Goal: Transaction & Acquisition: Purchase product/service

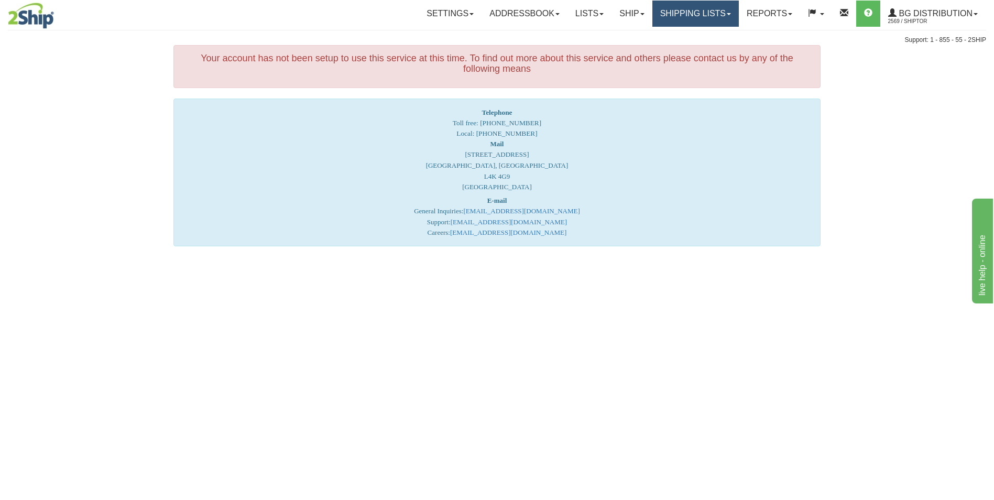
click at [693, 9] on link "Shipping lists" at bounding box center [696, 14] width 86 height 26
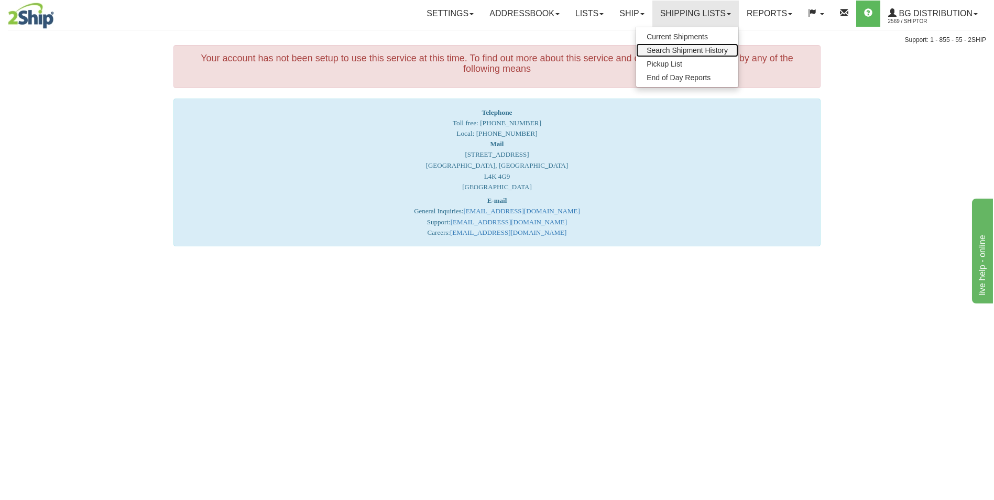
click at [688, 46] on span "Search Shipment History" at bounding box center [687, 50] width 81 height 8
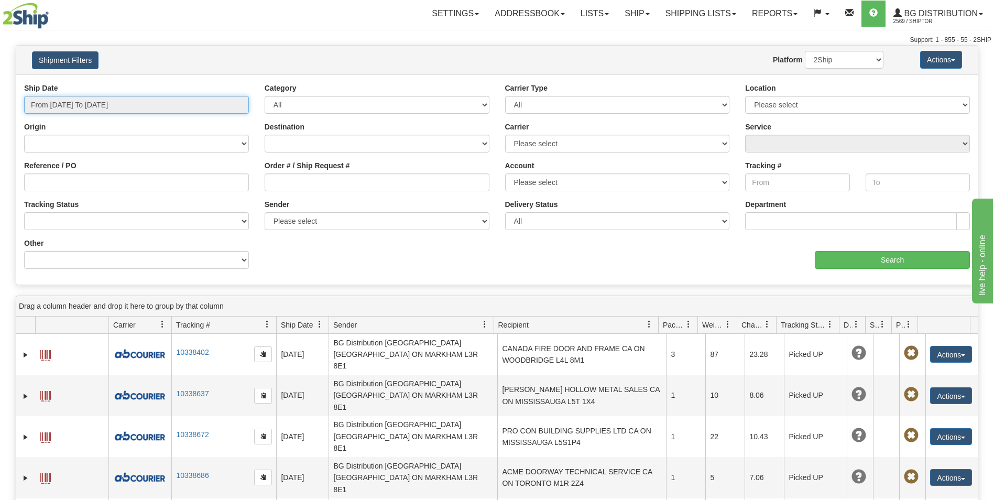
click at [219, 107] on input "From 09/30/2025 To 10/01/2025" at bounding box center [136, 105] width 225 height 18
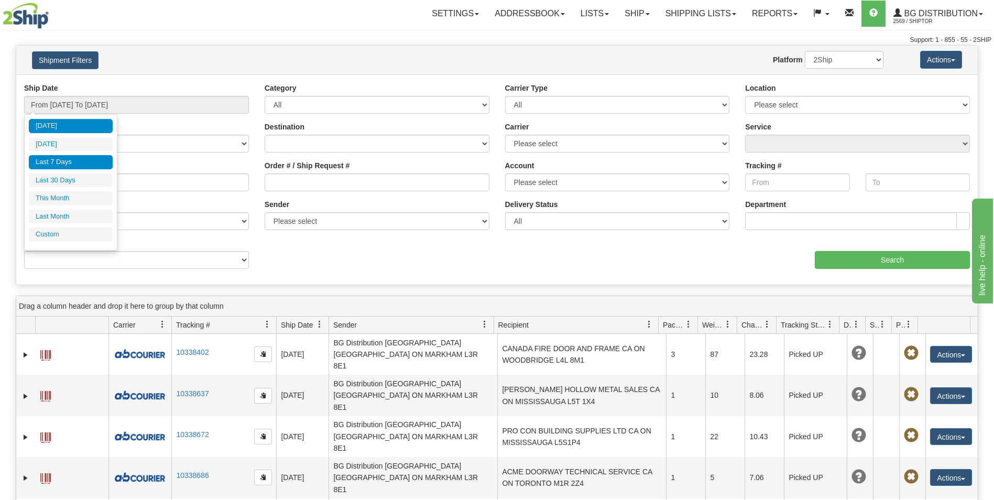
click at [69, 161] on li "Last 7 Days" at bounding box center [71, 162] width 84 height 14
type input "From 09/25/2025 To 10/01/2025"
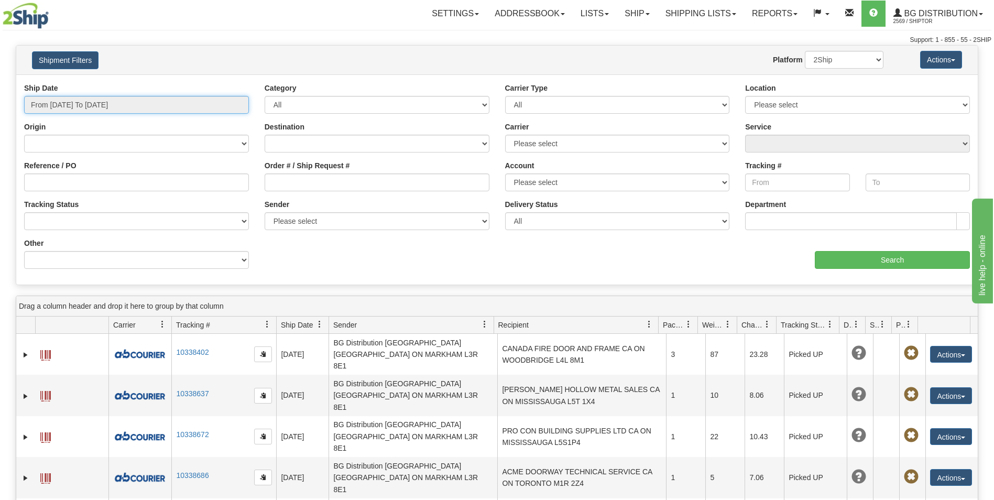
click at [68, 106] on input "From 09/25/2025 To 10/01/2025" at bounding box center [136, 105] width 225 height 18
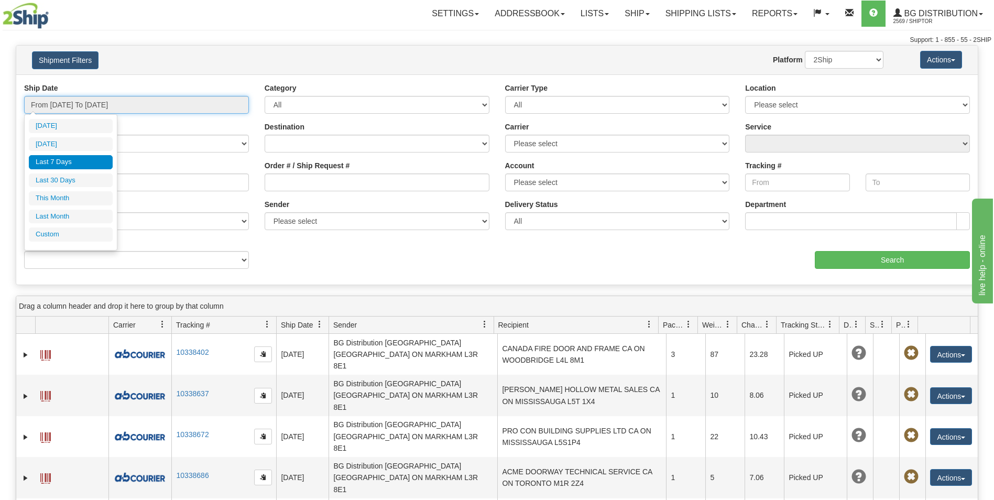
click at [154, 105] on input "From 09/25/2025 To 10/01/2025" at bounding box center [136, 105] width 225 height 18
click at [120, 107] on input "From 09/25/2025 To 10/01/2025" at bounding box center [136, 105] width 225 height 18
type input "09/30/2025"
type input "09/25/2025"
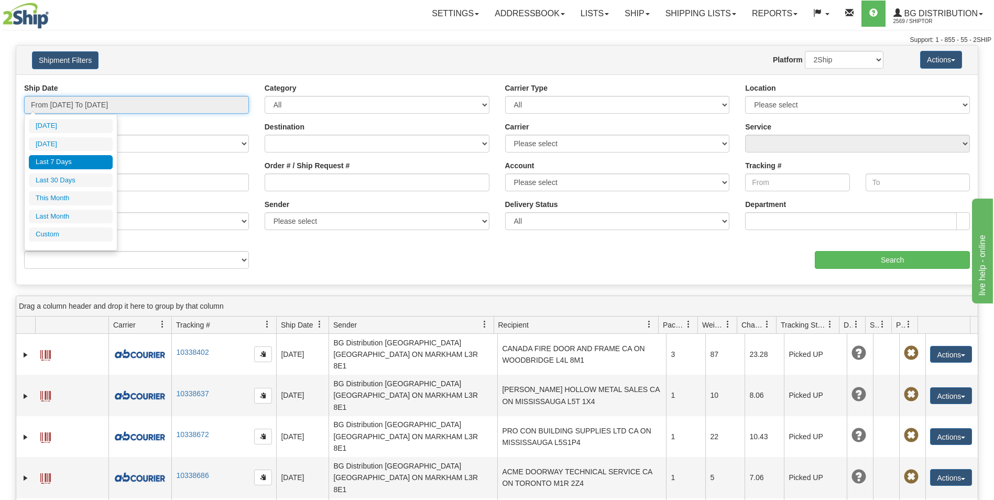
type input "[DATE]"
type input "10/31/2025"
type input "09/25/2025"
type input "[DATE]"
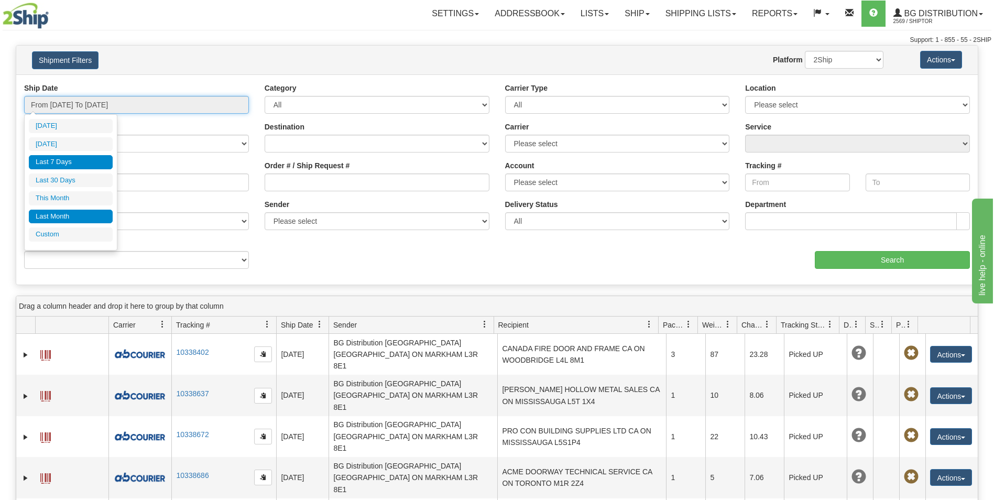
type input "09/01/2025"
type input "09/30/2025"
type input "09/25/2025"
type input "[DATE]"
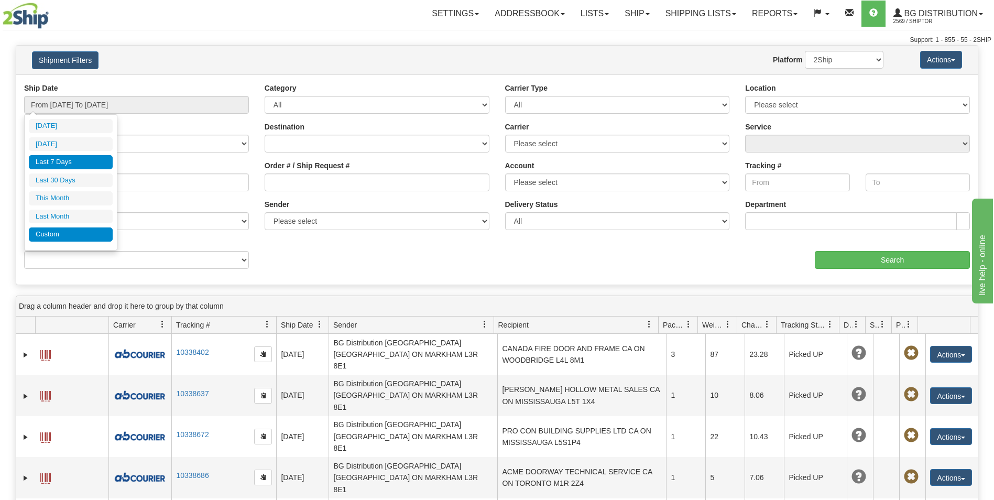
click at [73, 227] on li "Custom" at bounding box center [71, 234] width 84 height 14
type input "09/01/2025"
type input "09/30/2025"
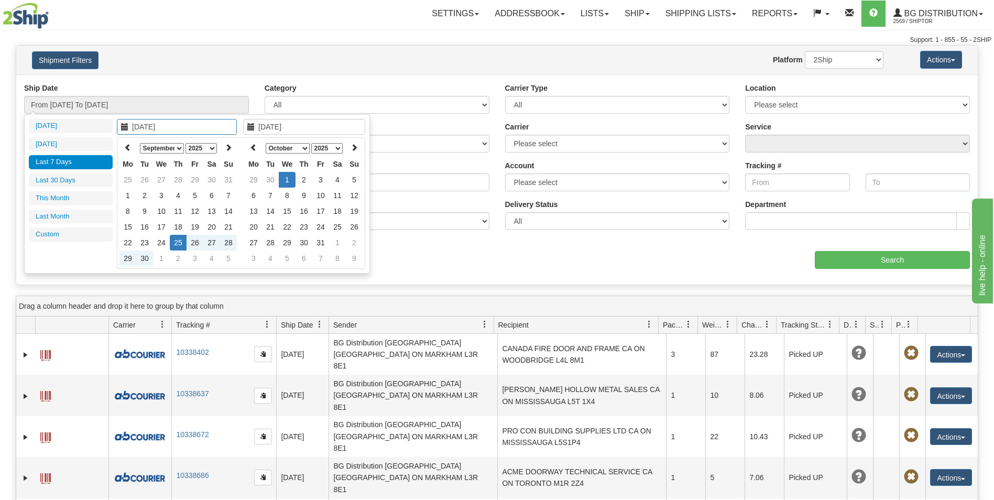
type input "[DATE]"
type input "10/31/2025"
type input "09/25/2025"
type input "[DATE]"
type input "09/26/2025"
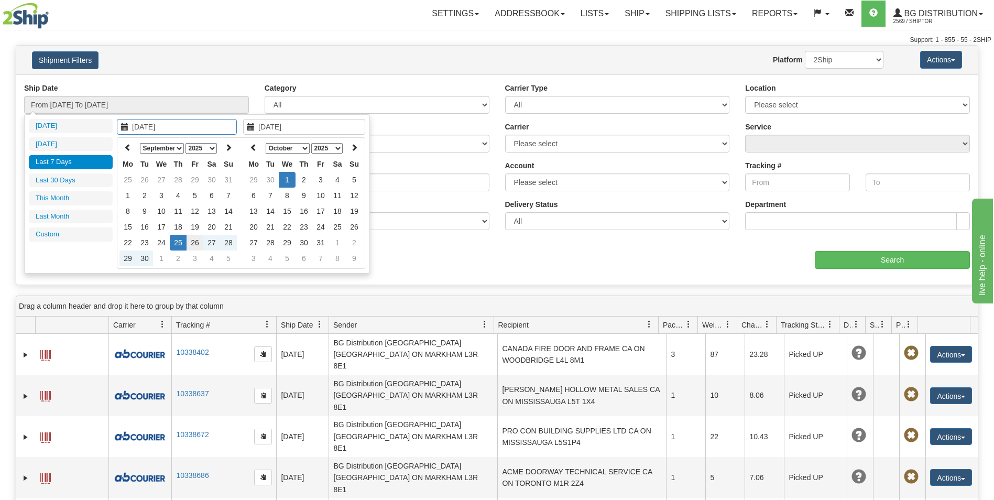
click at [194, 241] on td "26" at bounding box center [195, 243] width 17 height 16
type input "09/27/2025"
click at [211, 244] on td "27" at bounding box center [211, 243] width 17 height 16
type input "From 09/26/2025 To 09/27/2025"
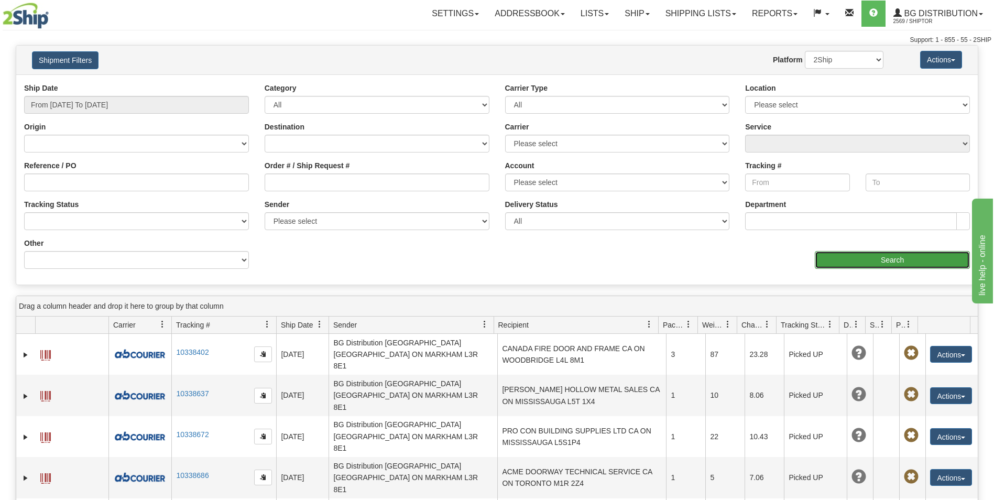
click at [853, 262] on input "Search" at bounding box center [892, 260] width 155 height 18
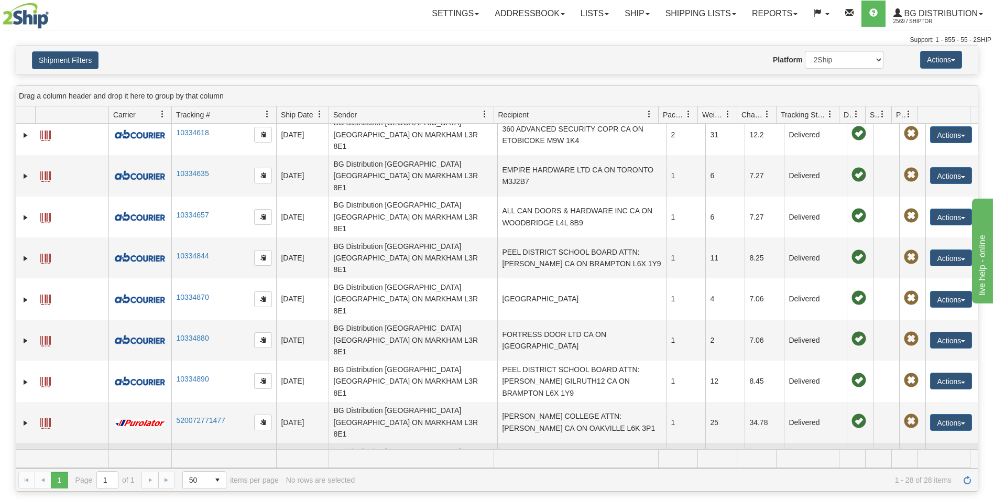
scroll to position [520, 0]
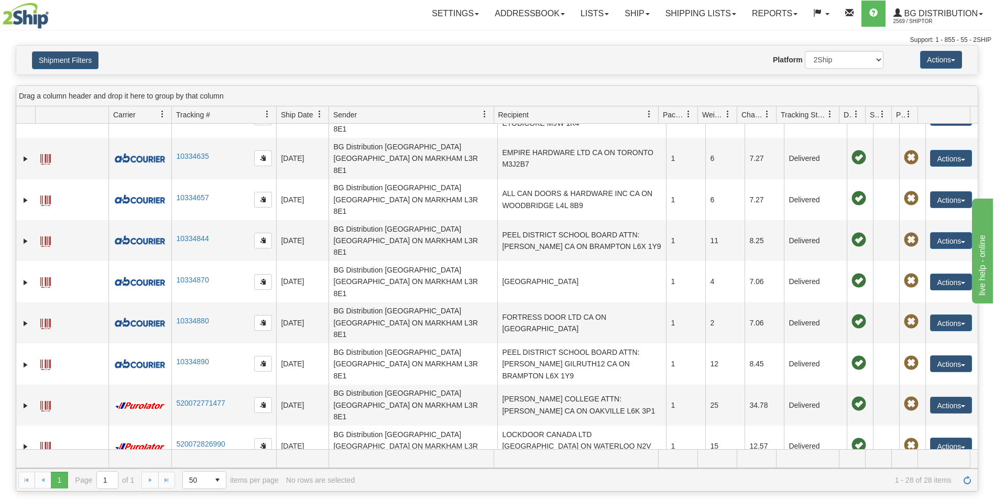
click at [25, 483] on link "Expand" at bounding box center [25, 488] width 10 height 10
click at [42, 483] on span at bounding box center [45, 488] width 10 height 10
click at [617, 10] on link "Ship" at bounding box center [637, 14] width 40 height 26
click at [597, 31] on link "Ship Screen" at bounding box center [615, 37] width 83 height 14
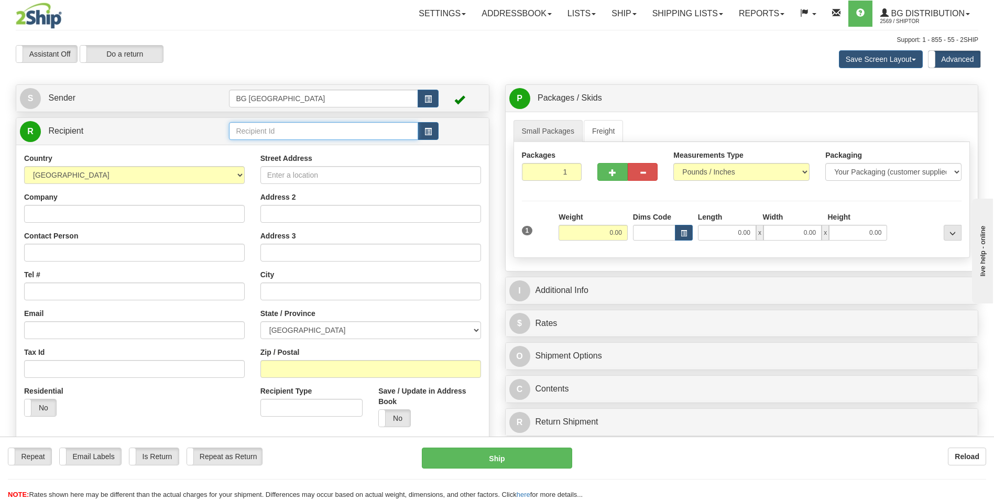
click at [268, 134] on input "text" at bounding box center [323, 131] width 189 height 18
click at [281, 147] on div "60621" at bounding box center [321, 148] width 179 height 12
type input "60621"
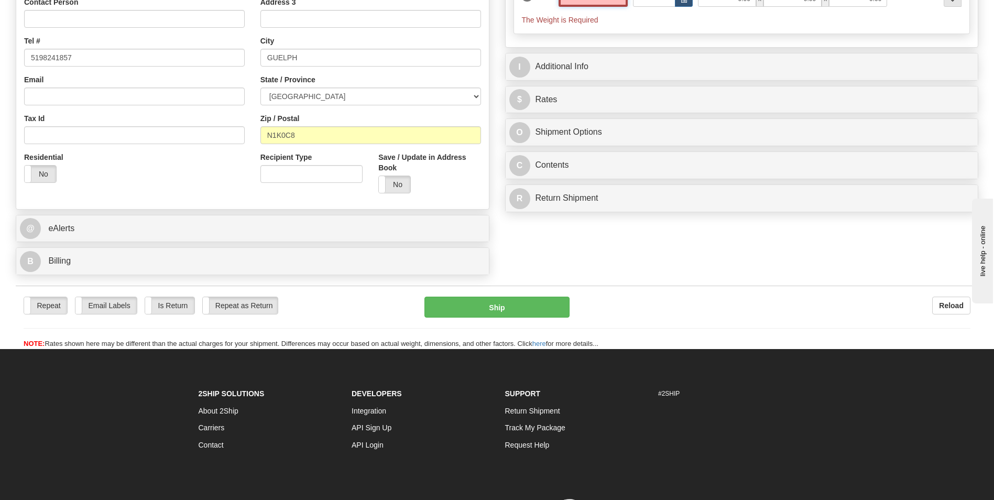
scroll to position [105, 0]
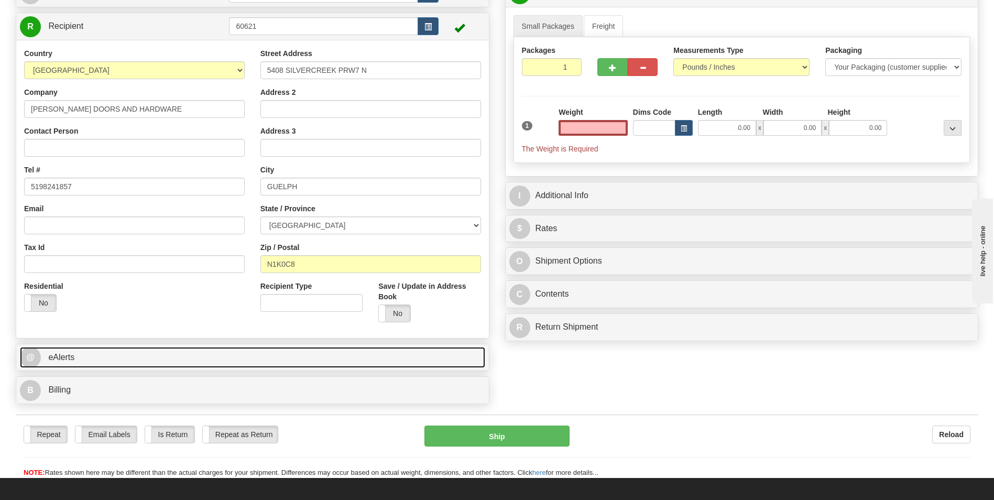
type input "0.00"
click at [35, 357] on span "@" at bounding box center [30, 357] width 21 height 21
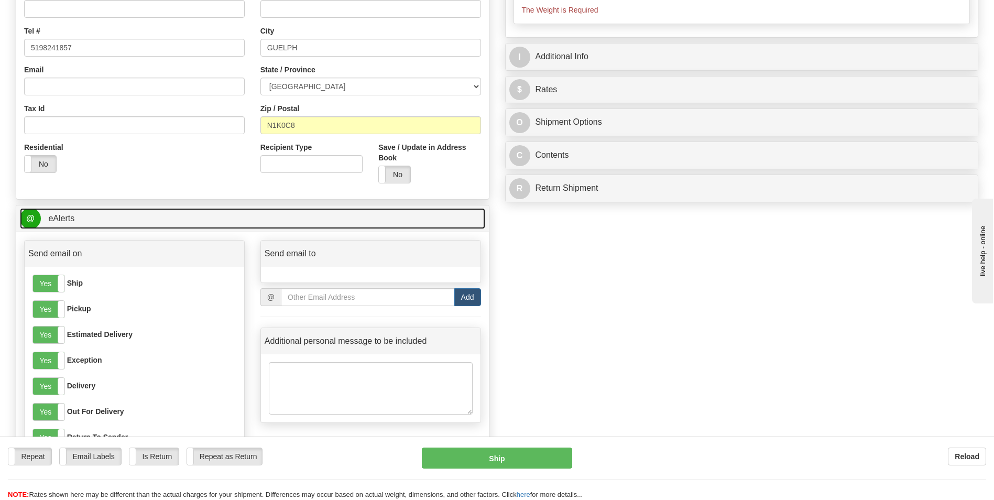
scroll to position [157, 0]
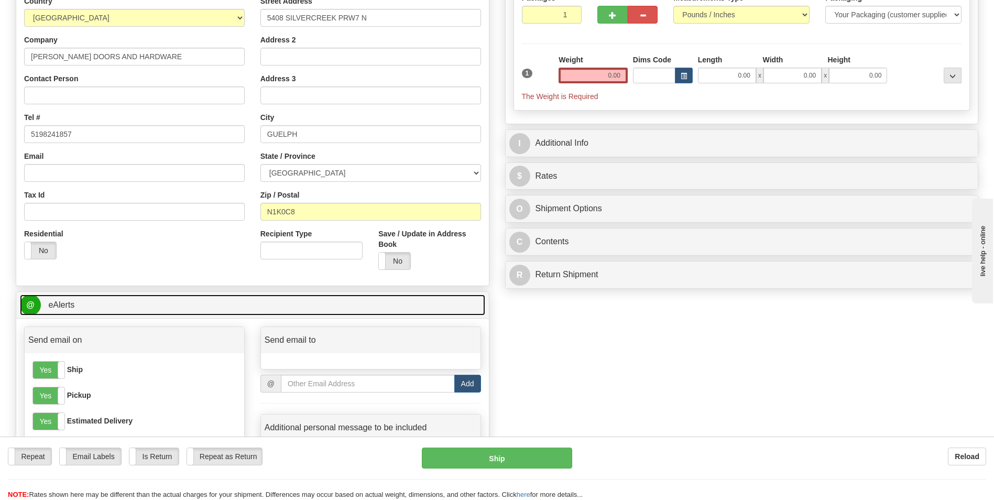
click at [32, 304] on span "@" at bounding box center [30, 305] width 21 height 21
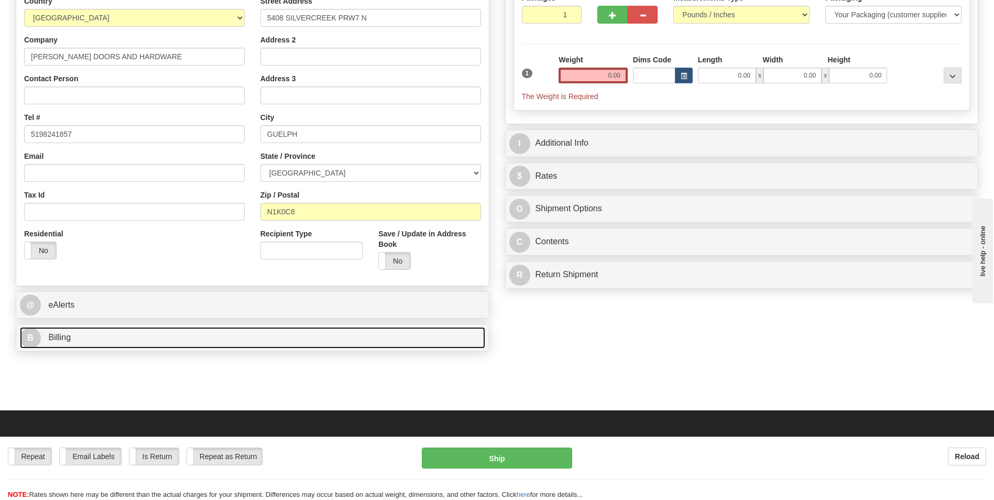
click at [38, 333] on span "B" at bounding box center [30, 338] width 21 height 21
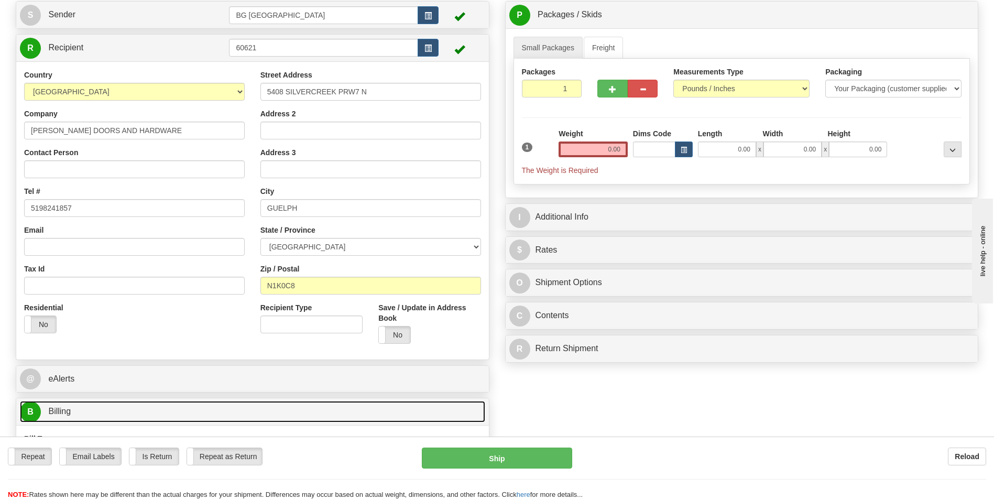
scroll to position [41, 0]
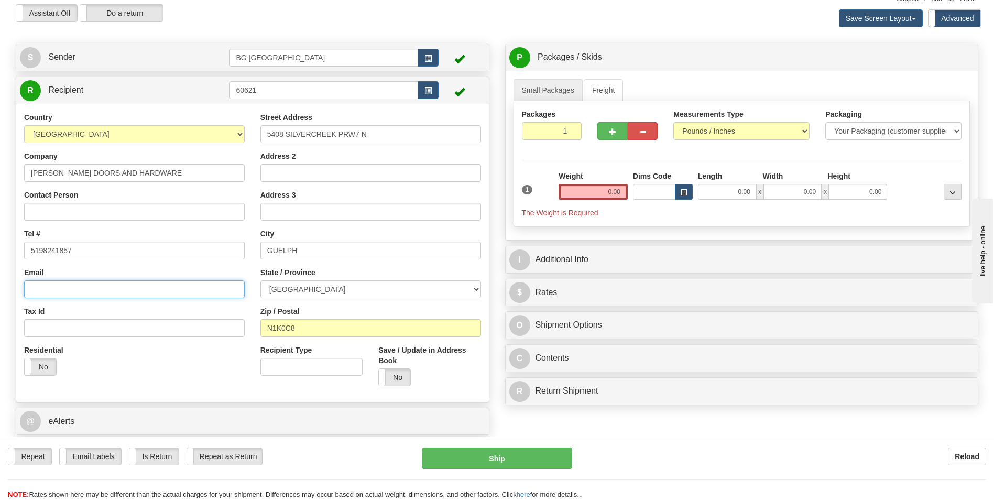
click at [121, 288] on input "Email" at bounding box center [134, 289] width 221 height 18
